Goal: Navigation & Orientation: Go to known website

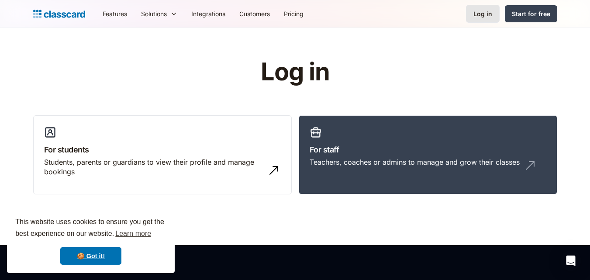
click at [482, 16] on div "Log in" at bounding box center [482, 13] width 19 height 9
click at [400, 149] on h3 "For staff" at bounding box center [427, 150] width 237 height 12
